Goal: Communication & Community: Answer question/provide support

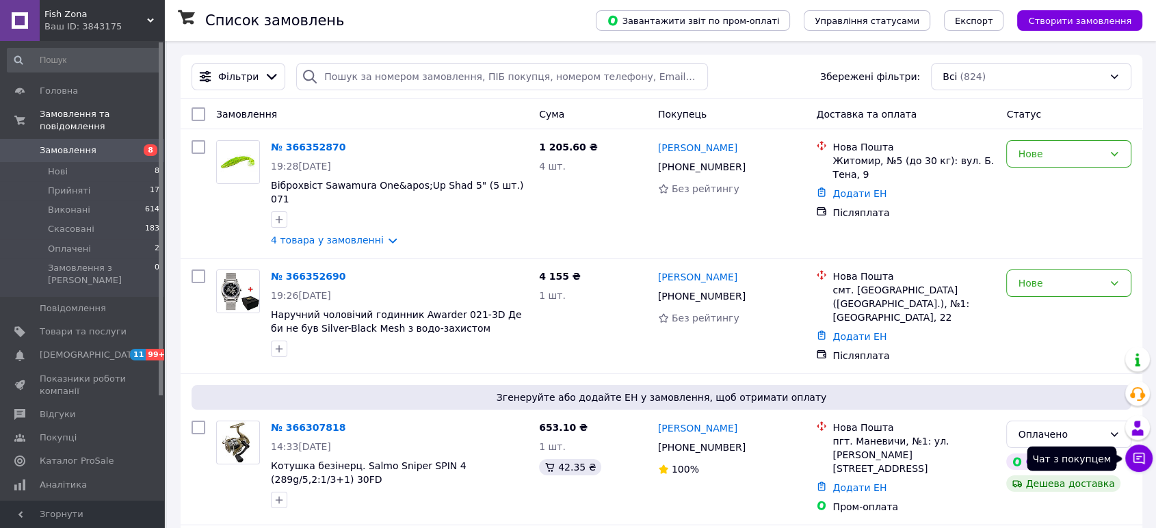
click at [1144, 467] on button "Чат з покупцем" at bounding box center [1138, 457] width 27 height 27
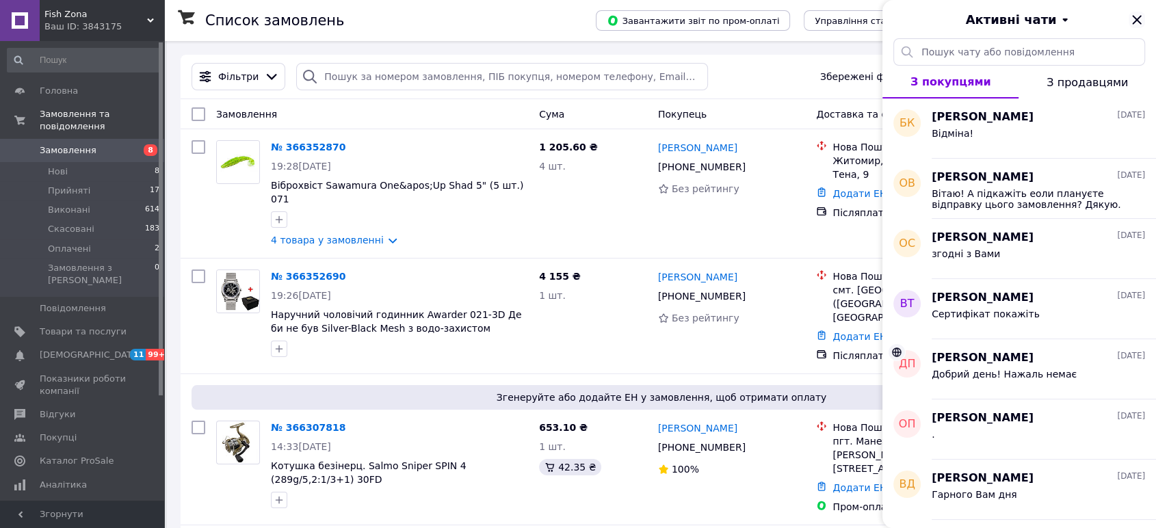
click at [1141, 20] on icon "Закрити" at bounding box center [1136, 20] width 16 height 16
